Goal: Navigation & Orientation: Find specific page/section

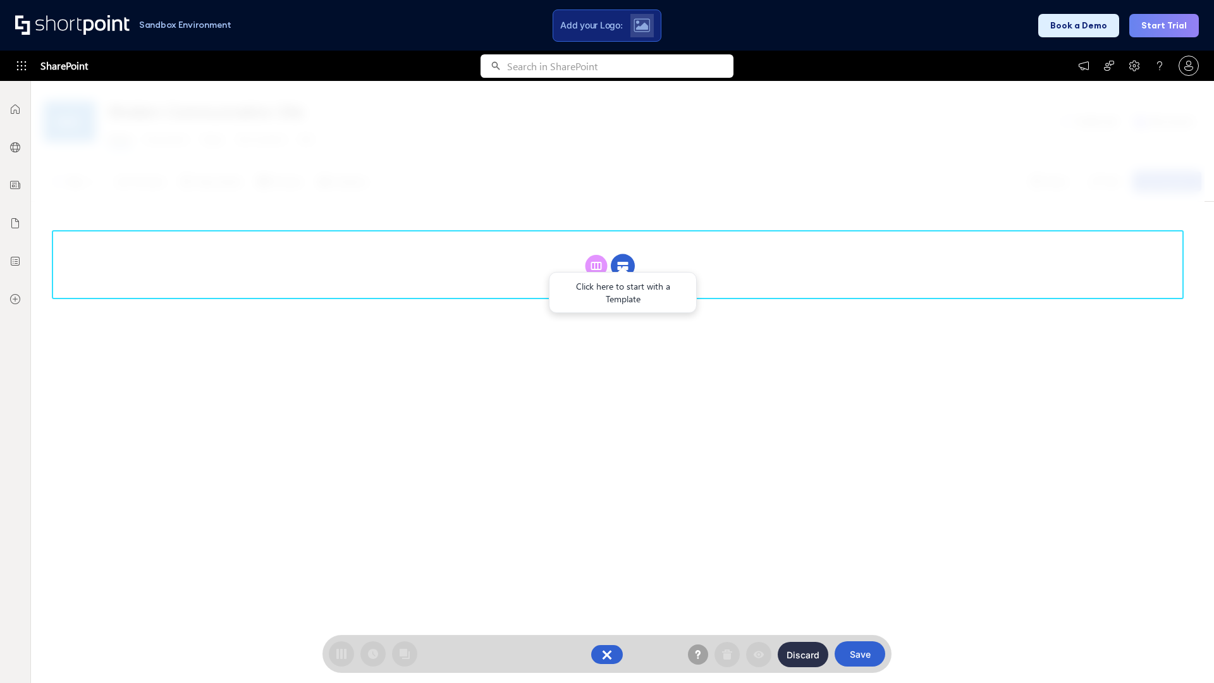
click at [623, 266] on circle at bounding box center [623, 266] width 24 height 24
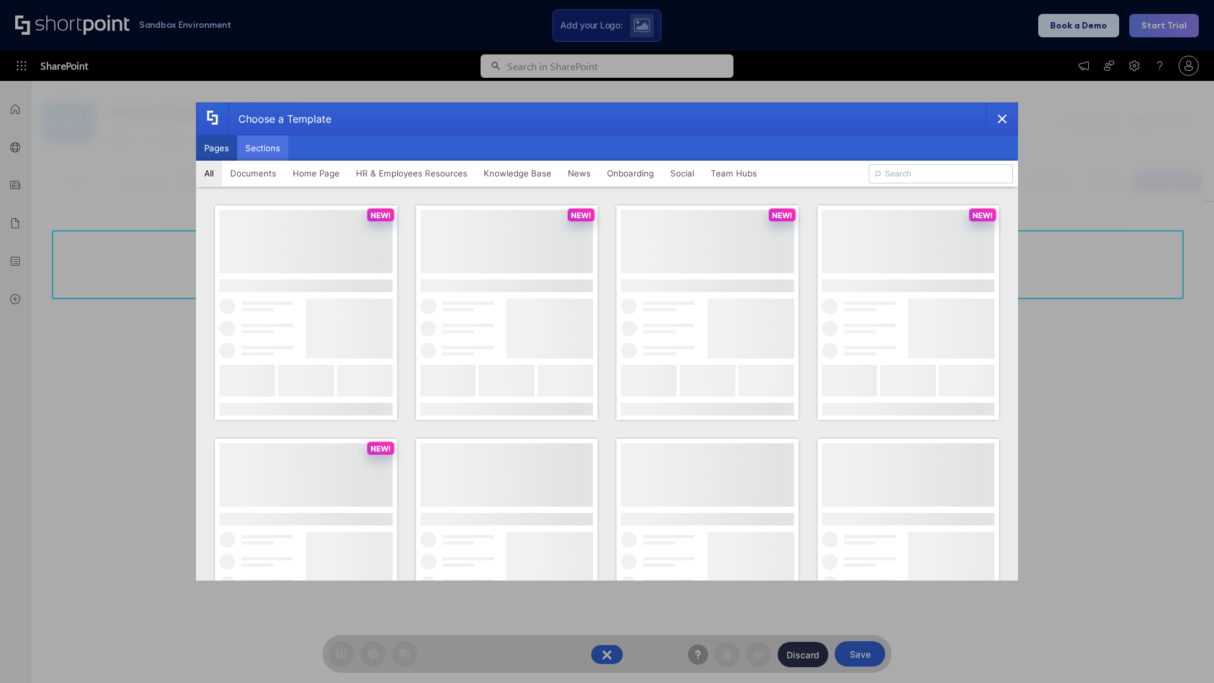
click at [262, 148] on button "Sections" at bounding box center [262, 147] width 51 height 25
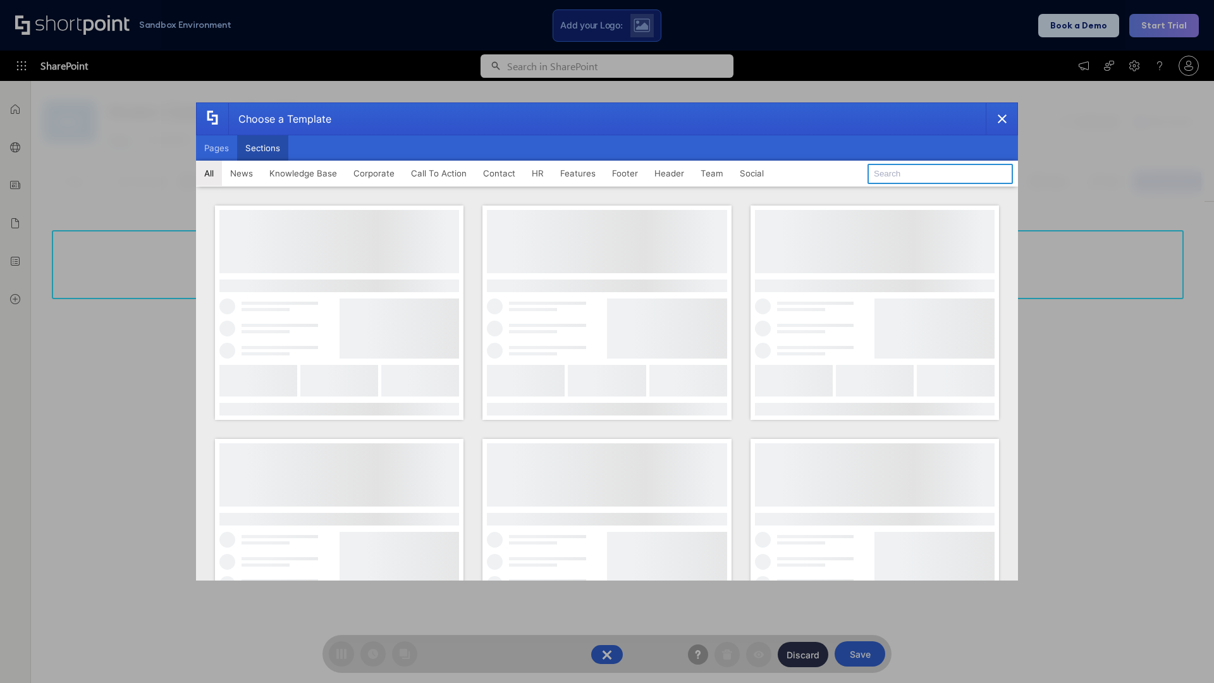
type input "Healthcare Header"
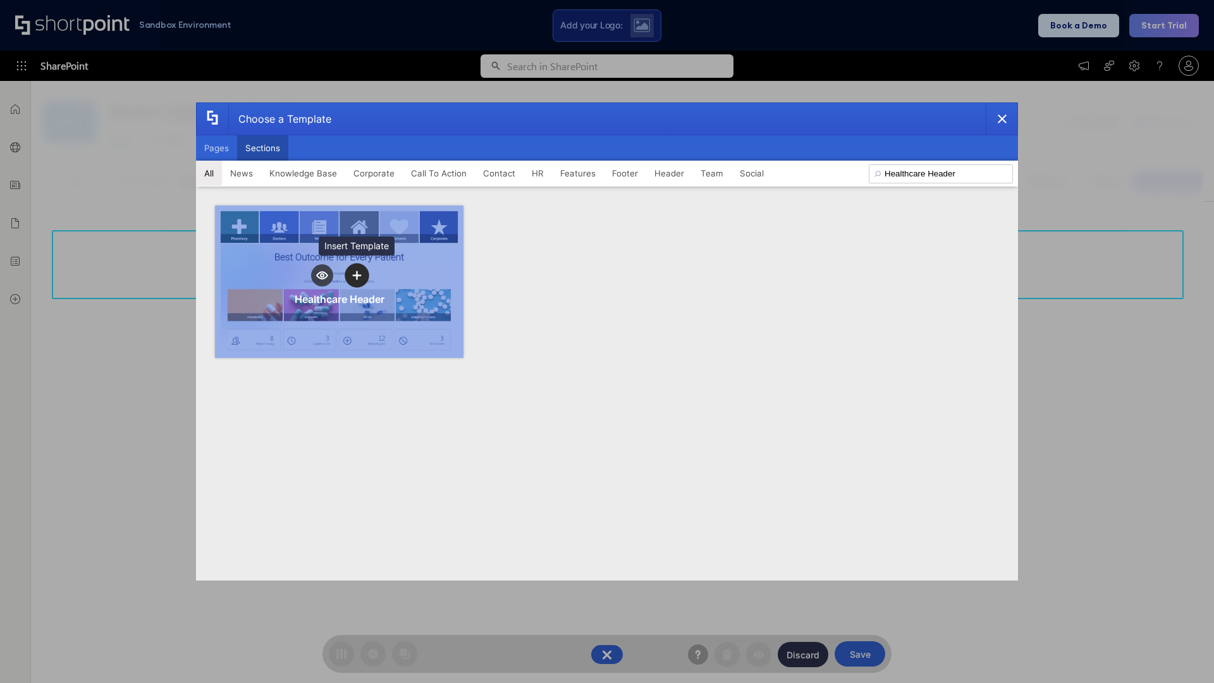
click at [357, 275] on icon "template selector" at bounding box center [356, 275] width 9 height 9
